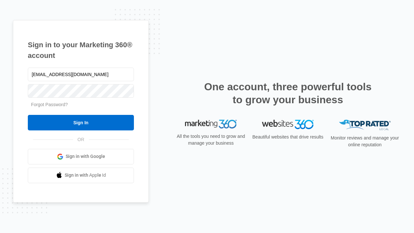
type input "dankie614@gmail.com"
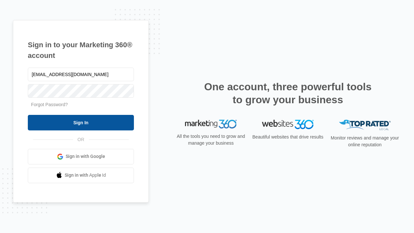
click at [81, 122] on input "Sign In" at bounding box center [81, 123] width 106 height 16
